Goal: Information Seeking & Learning: Learn about a topic

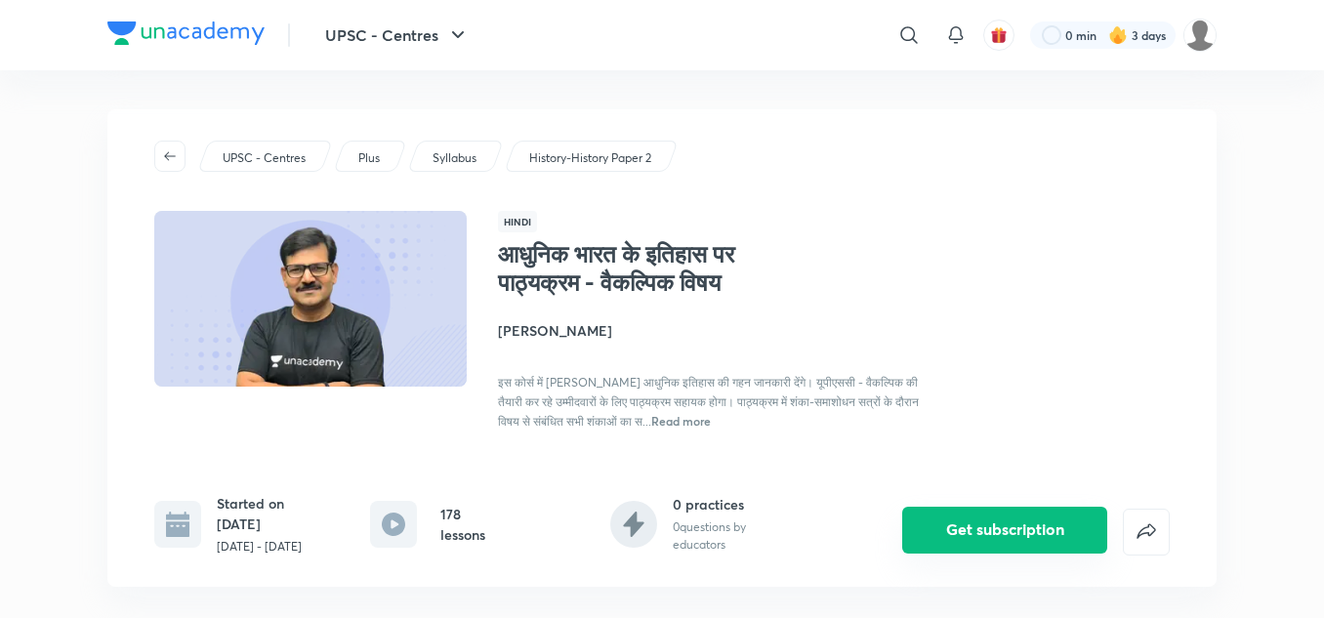
click at [1047, 534] on button "Get subscription" at bounding box center [1004, 530] width 205 height 47
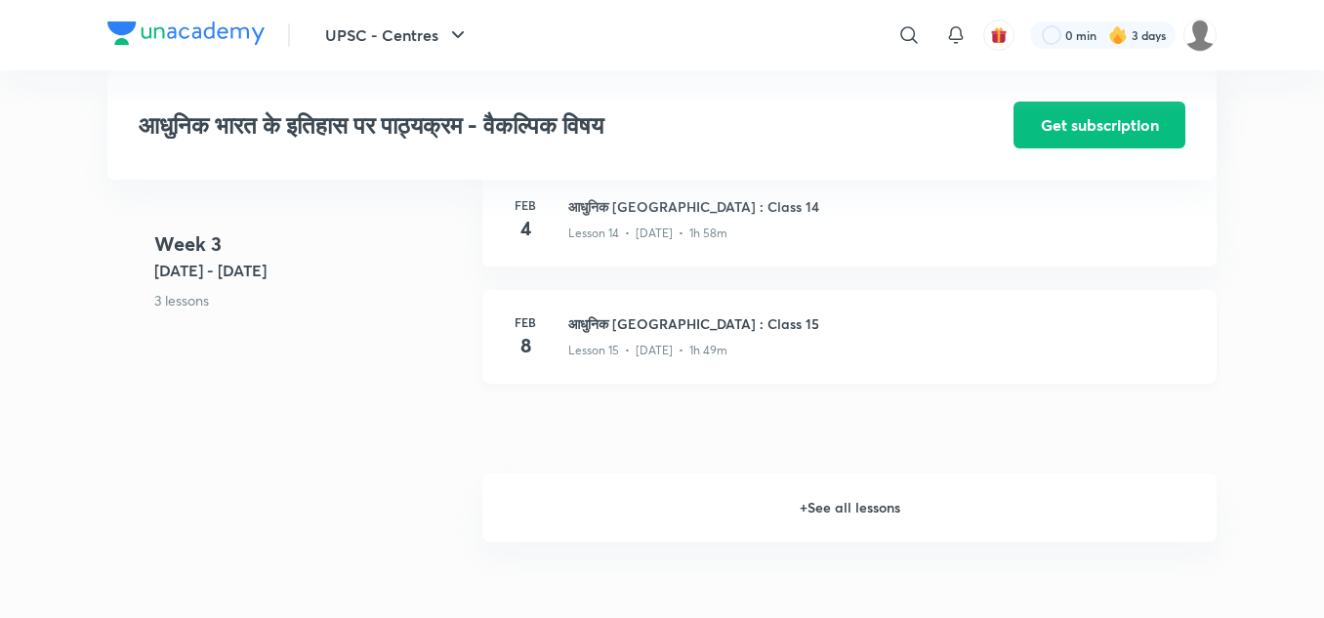
scroll to position [2472, 0]
click at [791, 498] on h6 "+ See all lessons" at bounding box center [849, 509] width 734 height 68
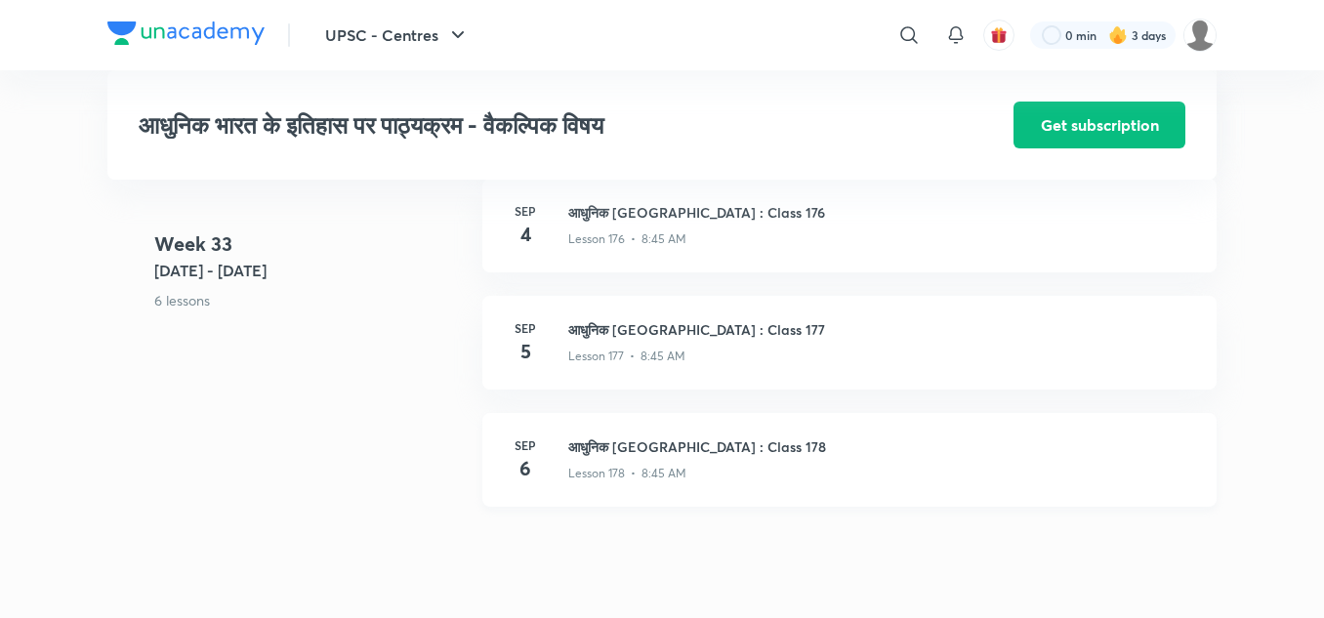
scroll to position [24539, 0]
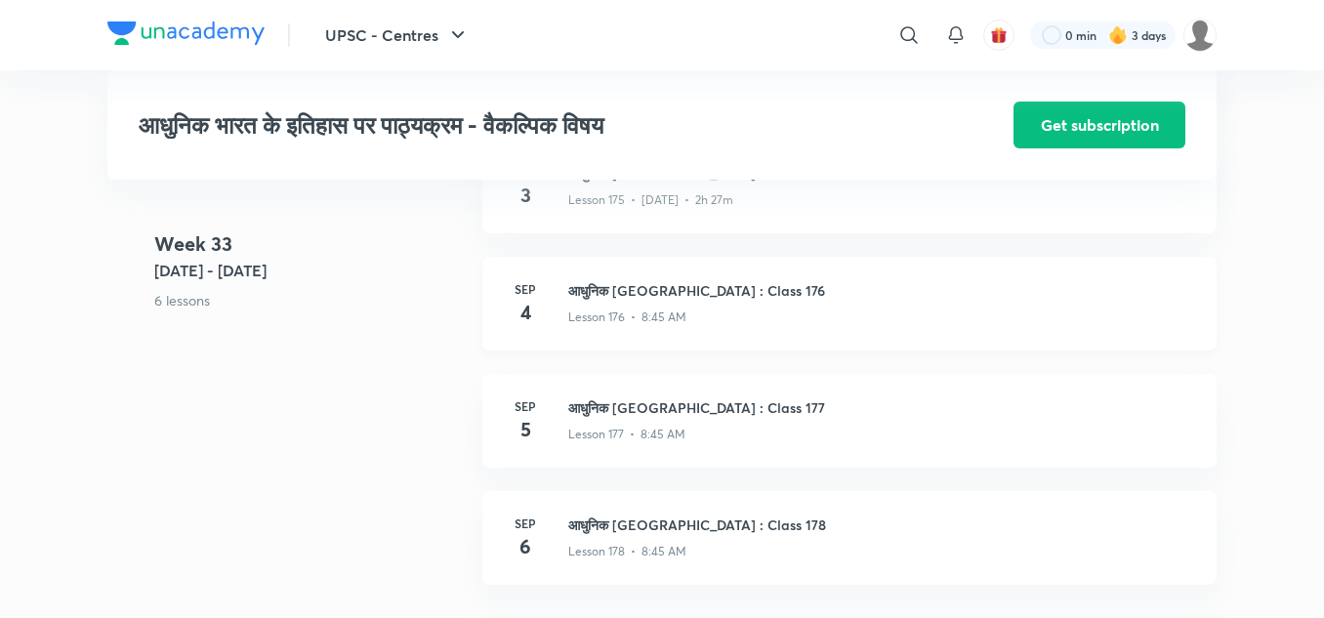
click at [637, 298] on h3 "आधुनिक [GEOGRAPHIC_DATA] : Class 176" at bounding box center [880, 290] width 625 height 21
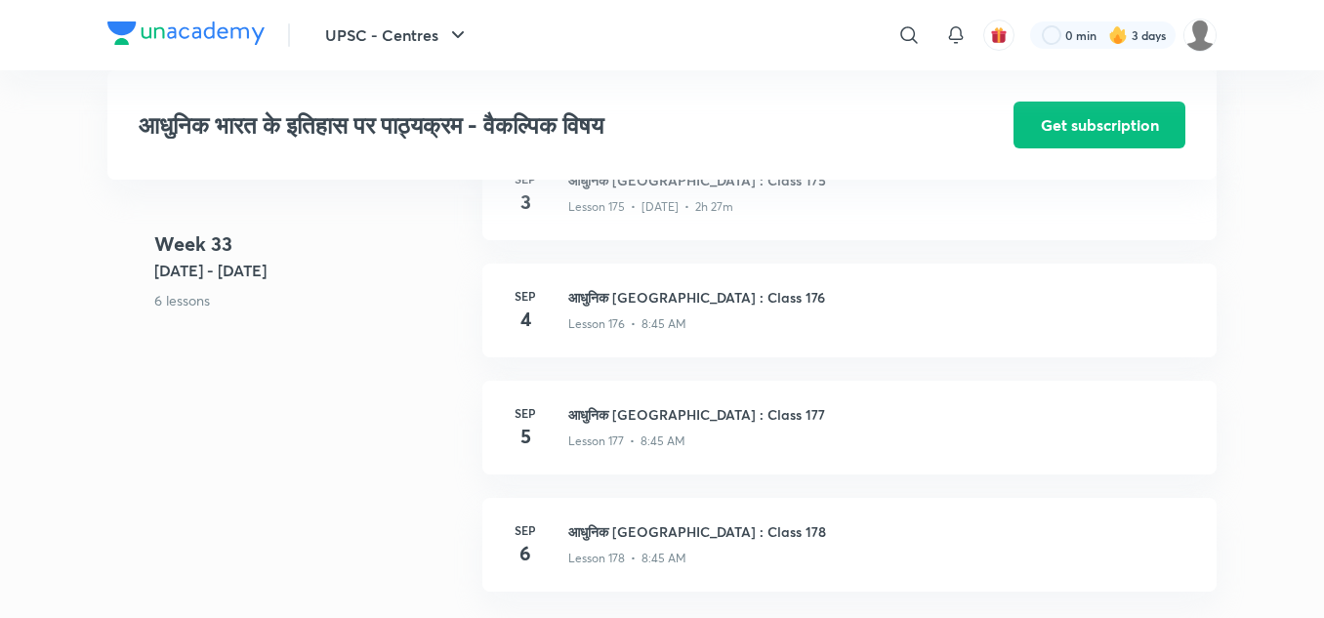
scroll to position [24530, 0]
click at [657, 318] on p "Lesson 176 • 8:45 AM" at bounding box center [627, 327] width 118 height 18
